Goal: Consume media (video, audio): Watch videos, listen to music or podcasts

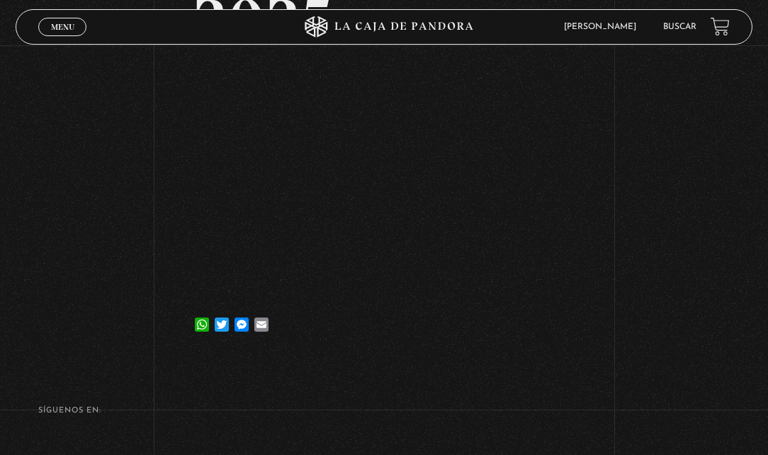
scroll to position [299, 0]
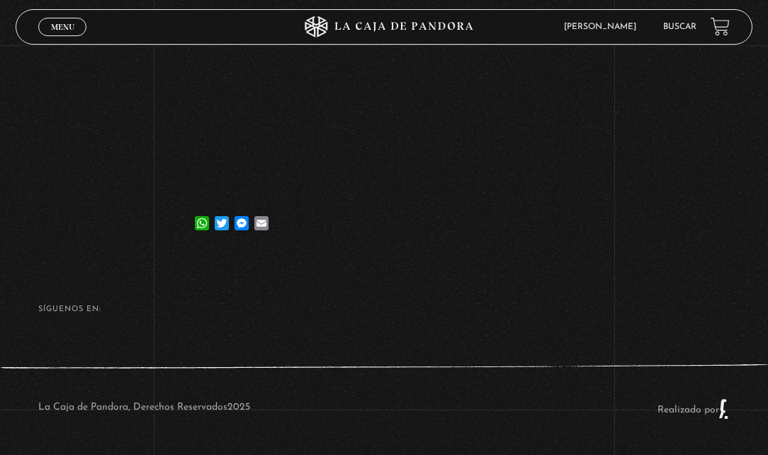
click at [41, 22] on link "Menu Cerrar" at bounding box center [62, 27] width 48 height 18
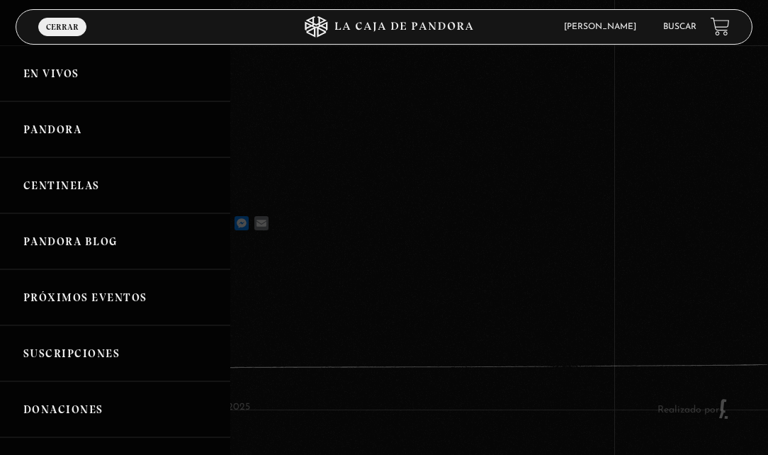
click at [55, 79] on link "En vivos" at bounding box center [115, 73] width 230 height 56
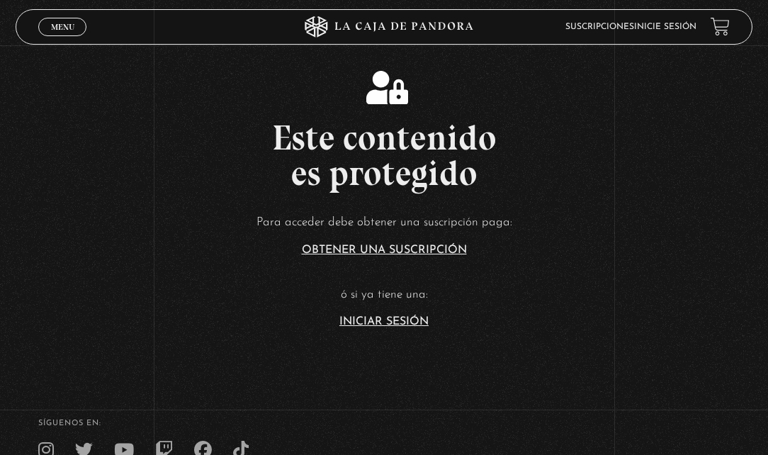
scroll to position [213, 0]
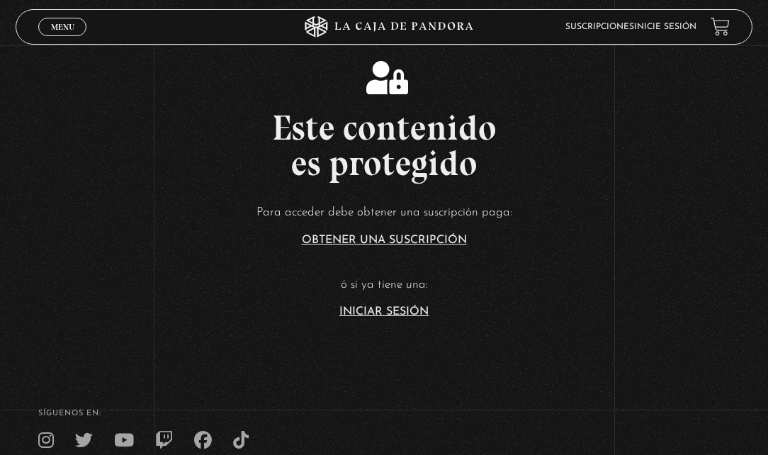
click at [422, 303] on article "Para acceder debe obtener una suscripción paga: Obtener una suscripción ó si ya…" at bounding box center [384, 259] width 768 height 115
click at [421, 308] on link "Iniciar Sesión" at bounding box center [383, 311] width 89 height 11
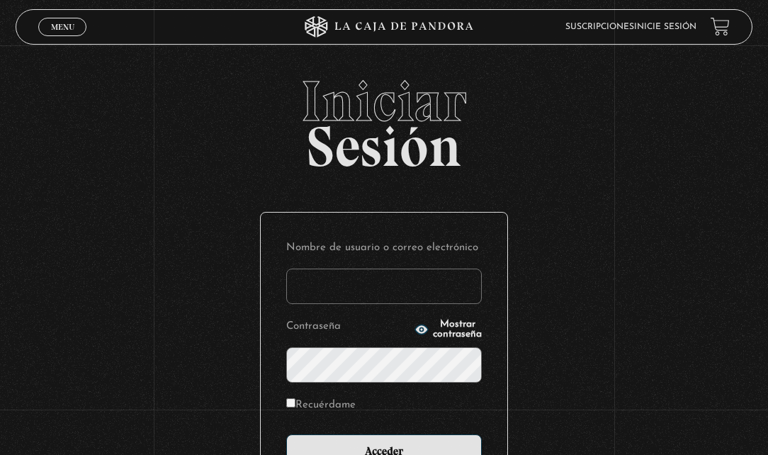
click at [367, 288] on input "Nombre de usuario o correo electrónico" at bounding box center [384, 286] width 196 height 35
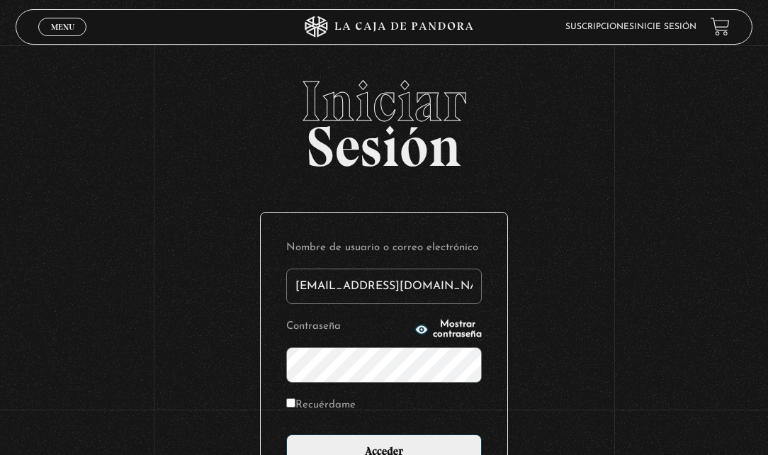
type input "ecarrillocordero@gmail.com"
click at [286, 434] on input "Acceder" at bounding box center [384, 451] width 196 height 35
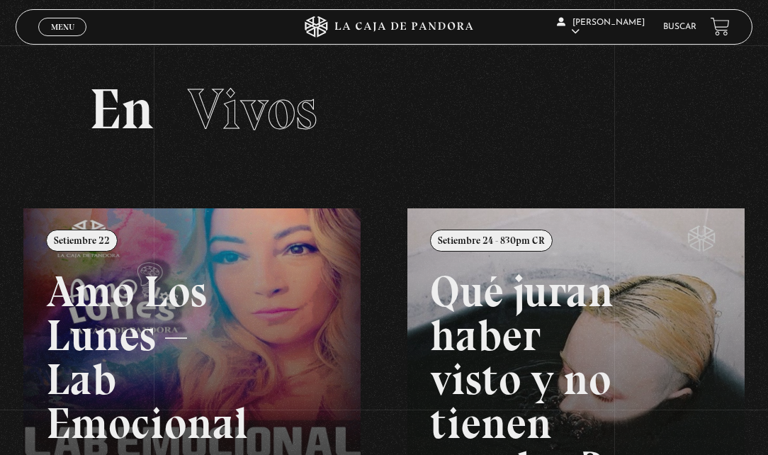
click at [65, 28] on span "Menu" at bounding box center [62, 27] width 23 height 9
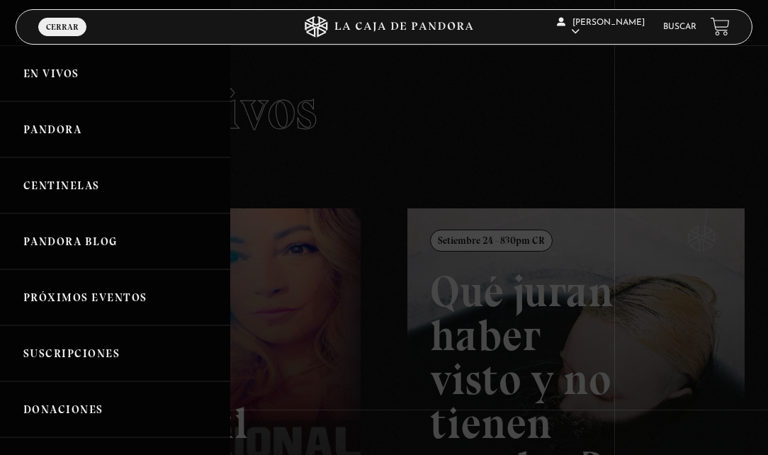
click at [60, 125] on link "Pandora" at bounding box center [115, 129] width 230 height 56
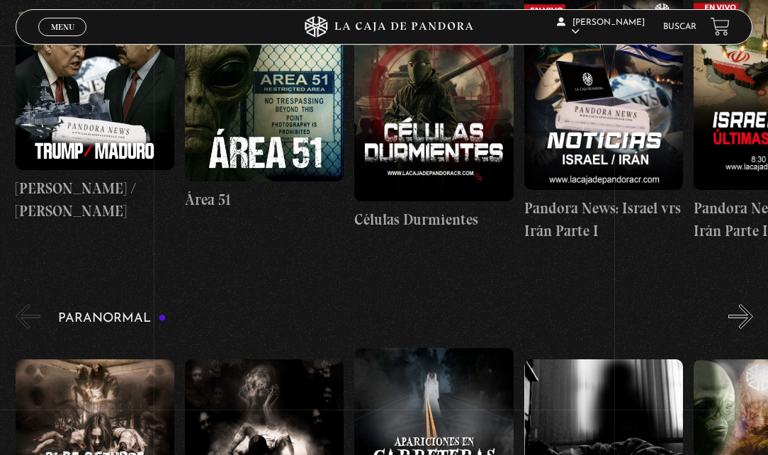
scroll to position [496, 0]
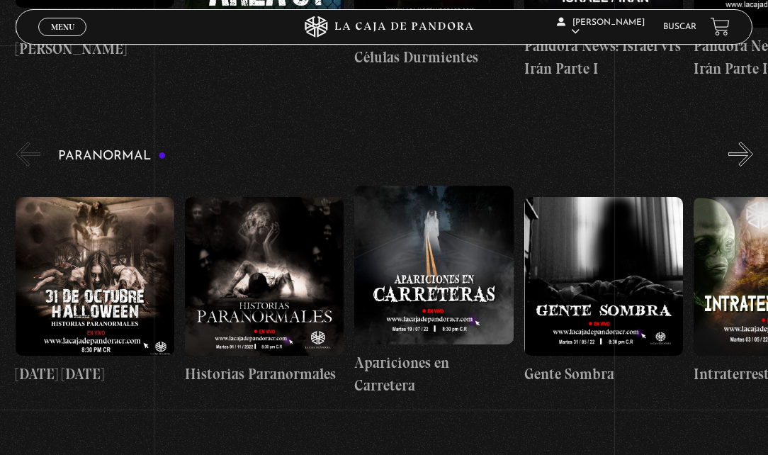
click at [70, 274] on figure at bounding box center [95, 276] width 159 height 159
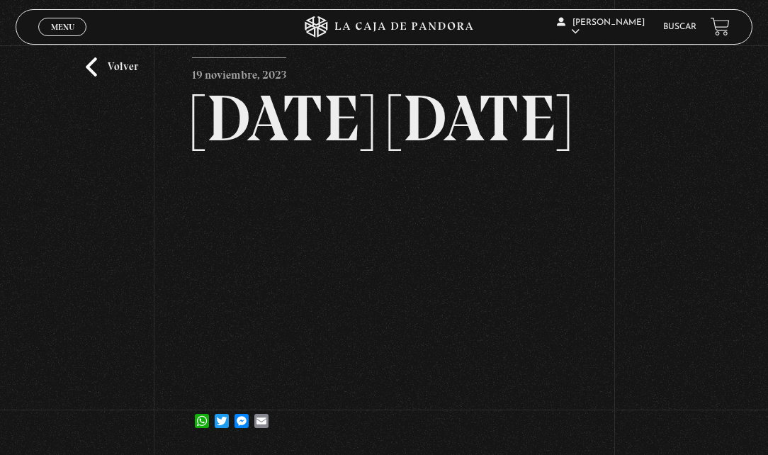
scroll to position [175, 0]
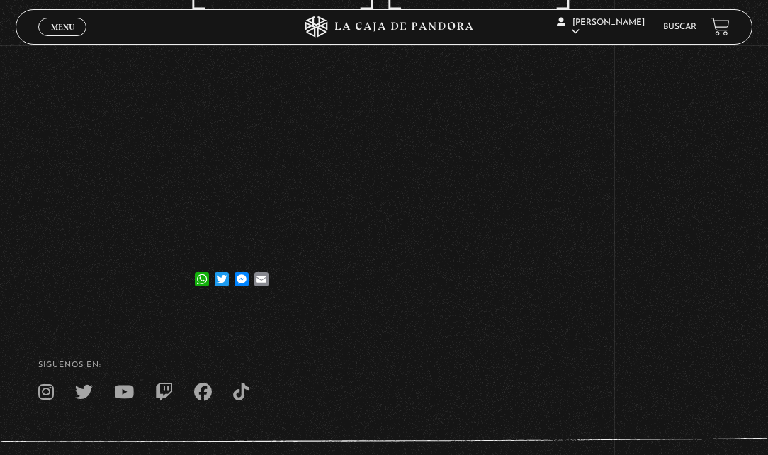
click at [56, 26] on span "Menu" at bounding box center [62, 27] width 23 height 9
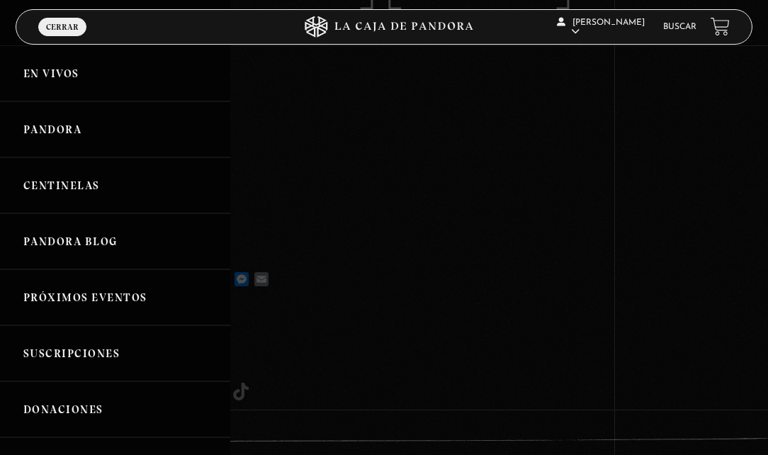
click at [69, 185] on link "Centinelas" at bounding box center [115, 185] width 230 height 56
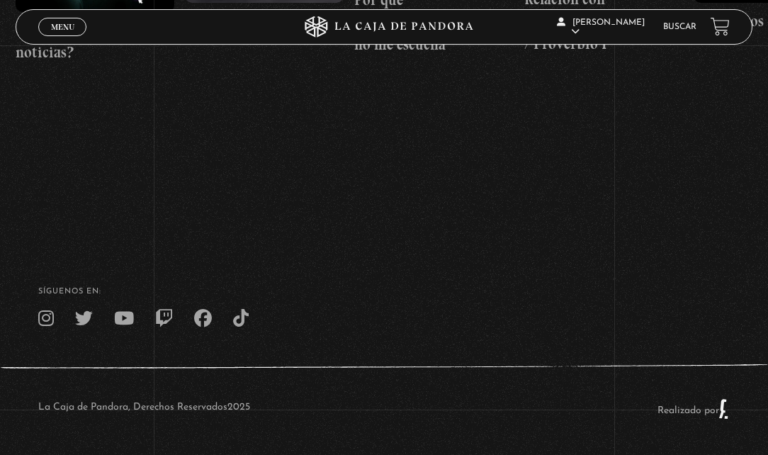
scroll to position [112, 0]
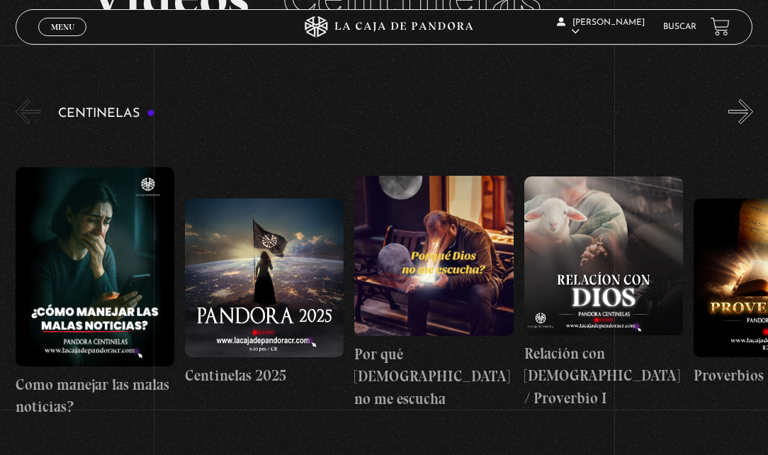
click at [740, 114] on button "»" at bounding box center [740, 111] width 25 height 25
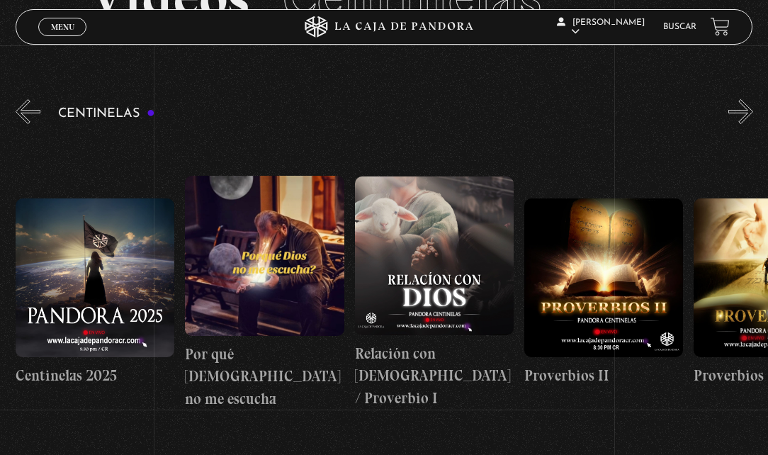
click at [740, 114] on button "»" at bounding box center [740, 111] width 25 height 25
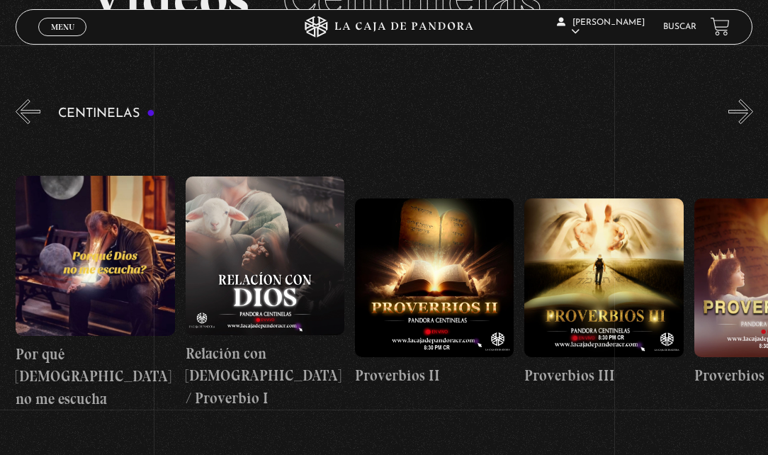
scroll to position [0, 339]
click at [58, 31] on span "Menu" at bounding box center [62, 27] width 23 height 9
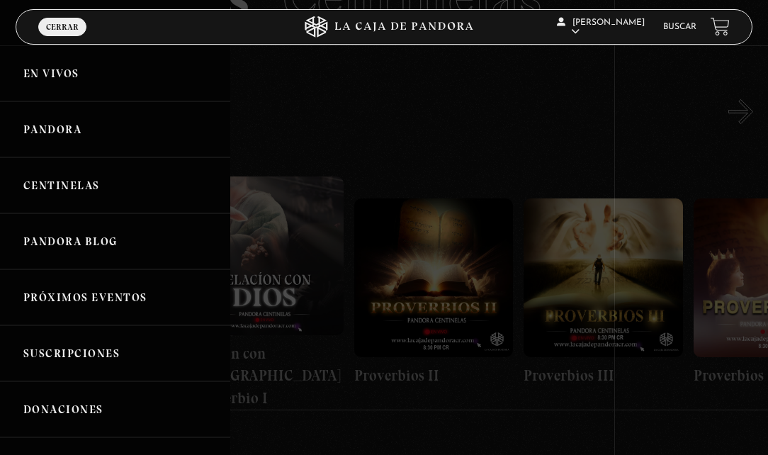
click at [52, 134] on link "Pandora" at bounding box center [115, 129] width 230 height 56
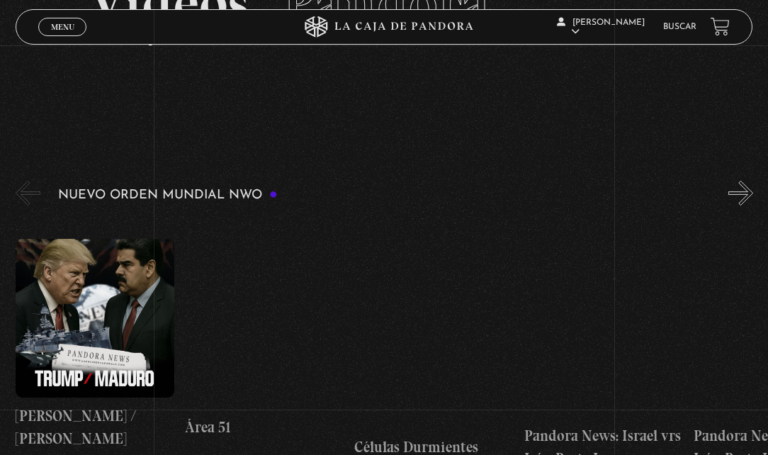
scroll to position [213, 0]
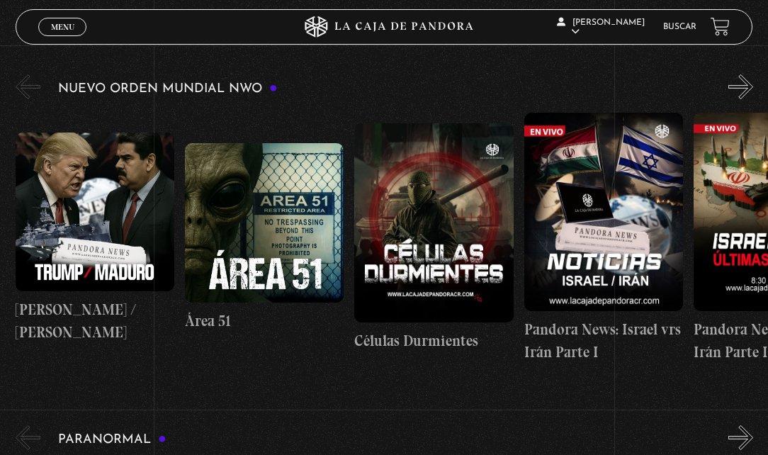
click at [750, 88] on button "»" at bounding box center [740, 86] width 25 height 25
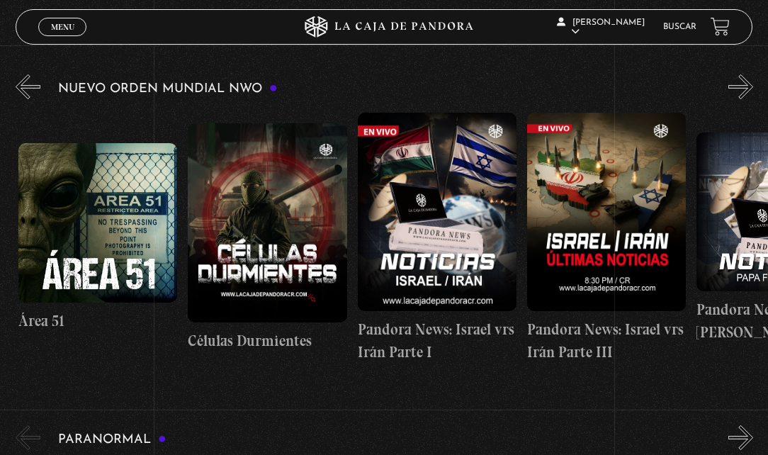
scroll to position [0, 169]
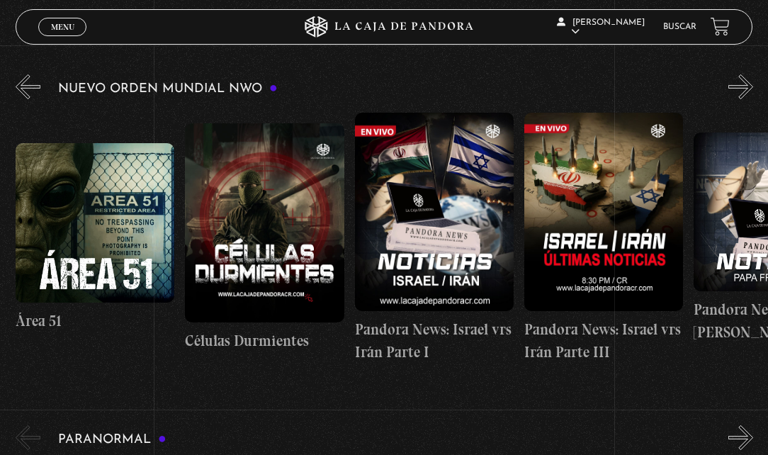
click at [750, 88] on button "»" at bounding box center [740, 86] width 25 height 25
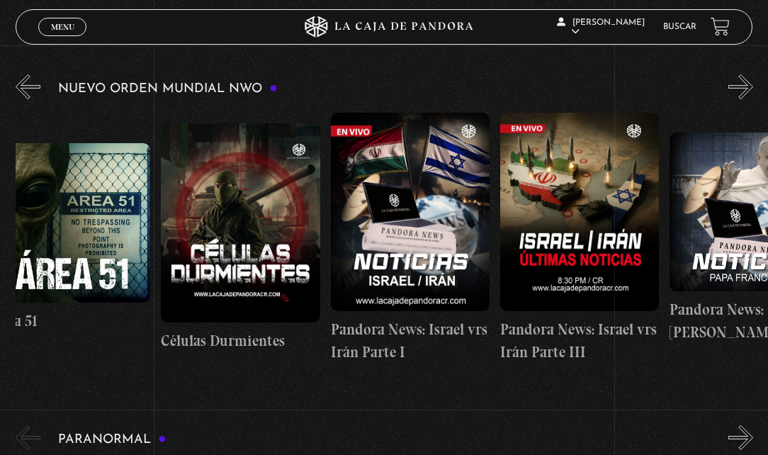
click at [750, 88] on button "»" at bounding box center [740, 86] width 25 height 25
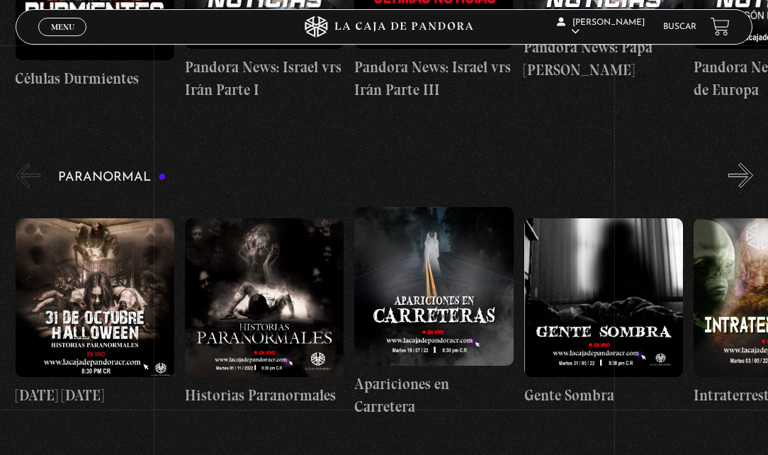
scroll to position [567, 0]
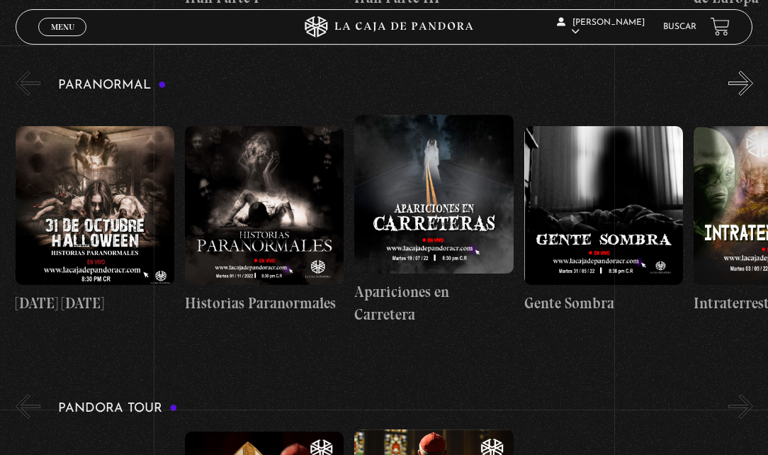
click at [753, 79] on button "»" at bounding box center [740, 83] width 25 height 25
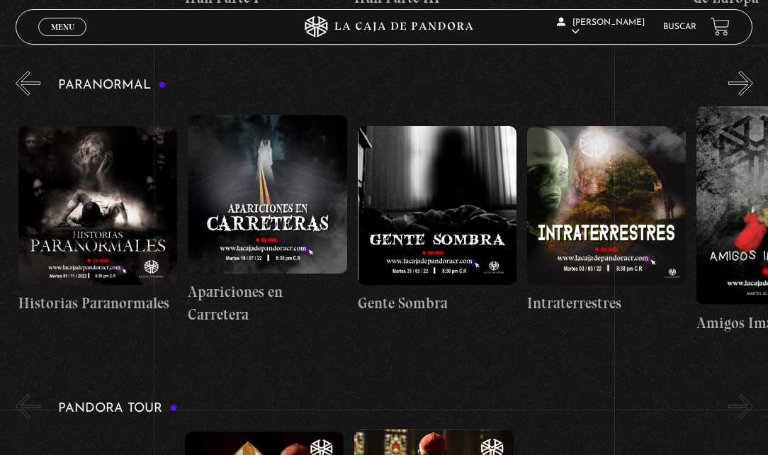
scroll to position [0, 169]
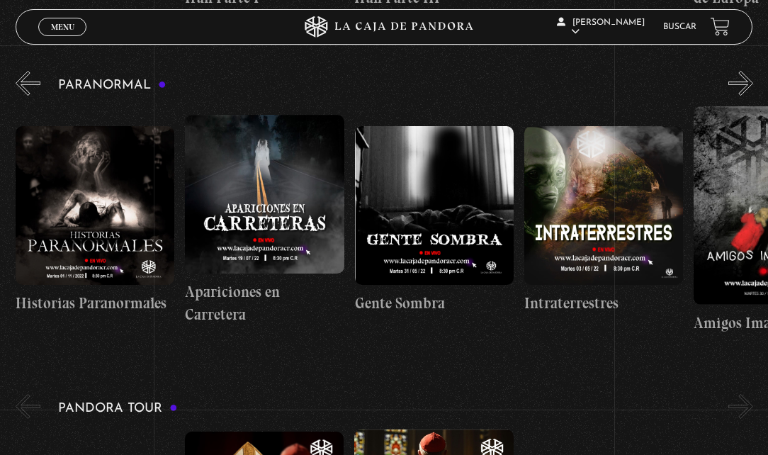
click at [753, 79] on button "»" at bounding box center [740, 83] width 25 height 25
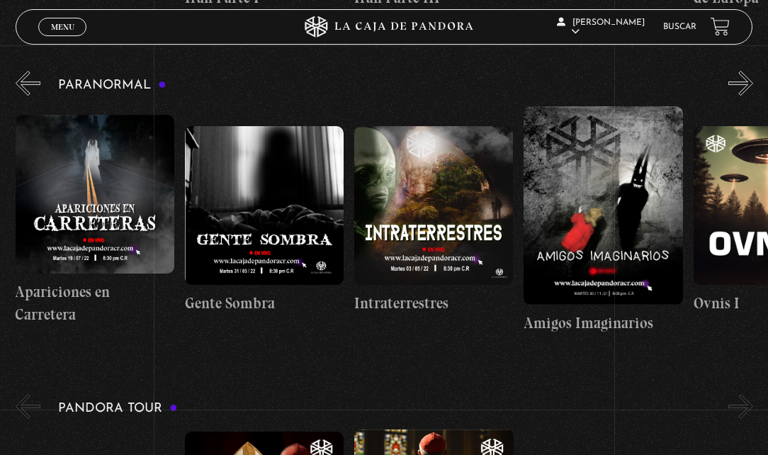
click at [753, 79] on button "»" at bounding box center [740, 83] width 25 height 25
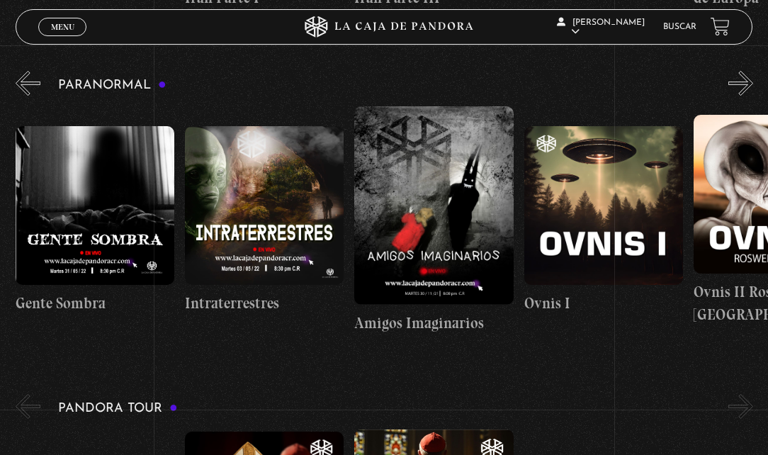
click at [753, 79] on button "»" at bounding box center [740, 83] width 25 height 25
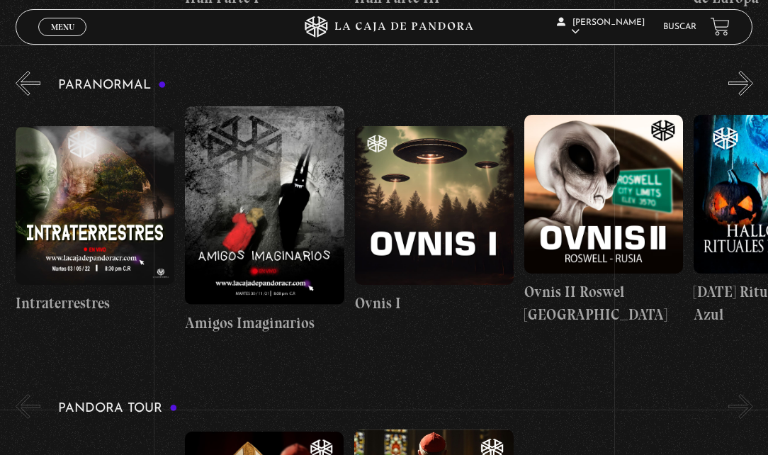
click at [753, 79] on button "»" at bounding box center [740, 83] width 25 height 25
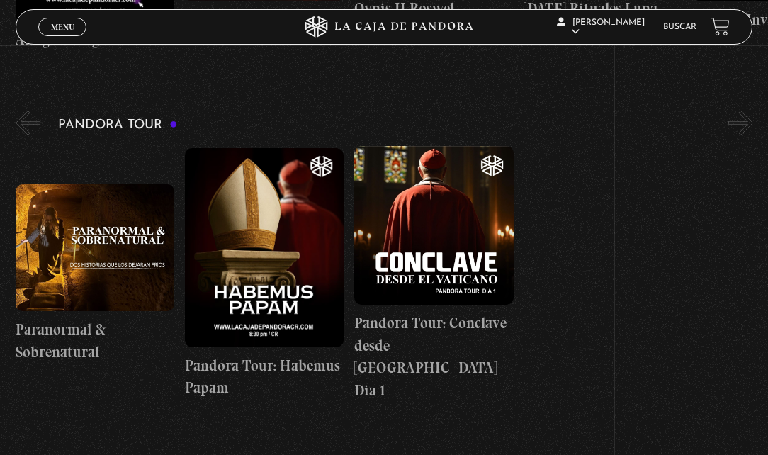
scroll to position [779, 0]
